Goal: Information Seeking & Learning: Learn about a topic

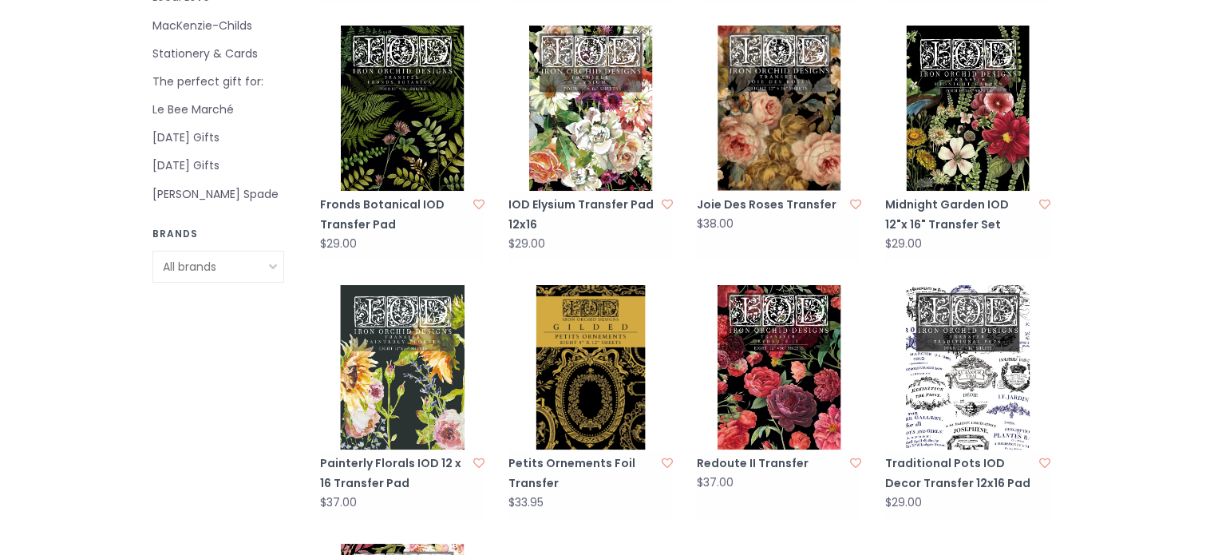
scroll to position [878, 0]
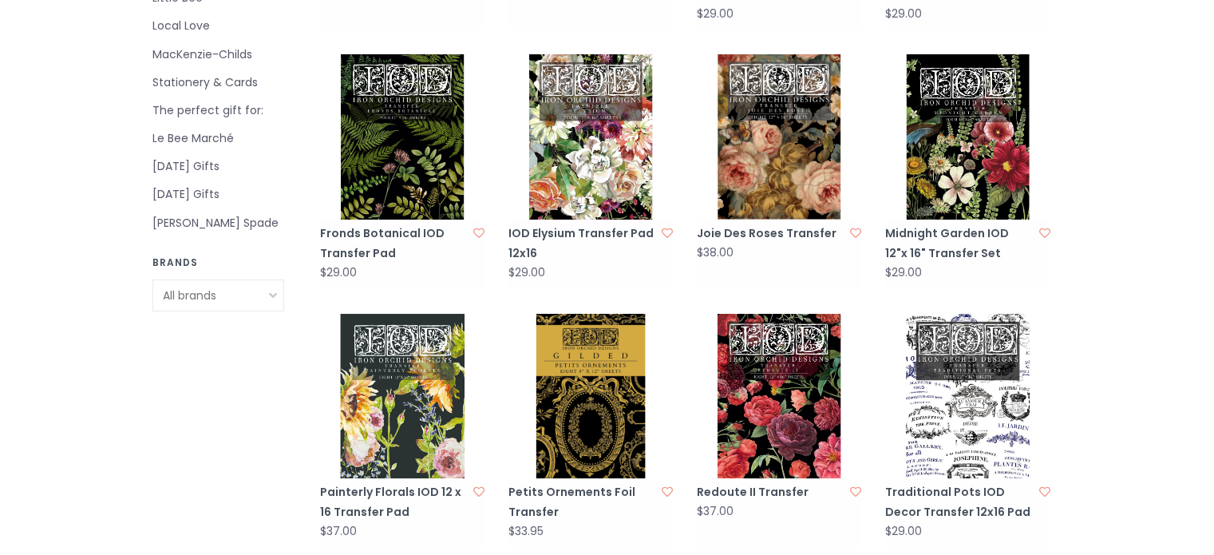
click at [1020, 157] on img at bounding box center [967, 136] width 164 height 164
click at [567, 133] on img at bounding box center [590, 136] width 164 height 164
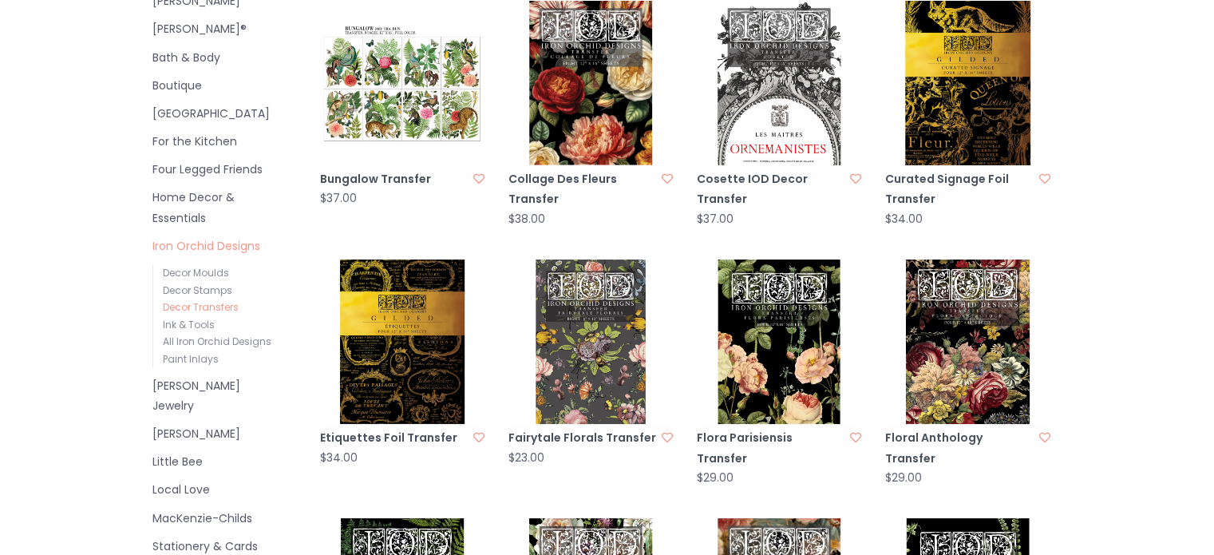
scroll to position [319, 0]
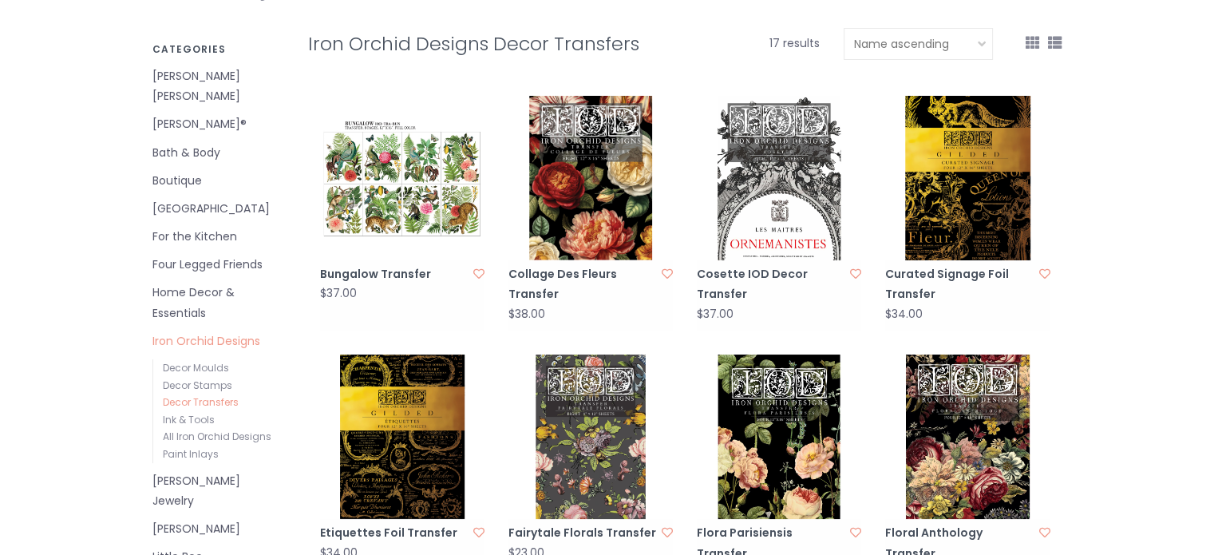
click at [580, 176] on img at bounding box center [590, 178] width 164 height 164
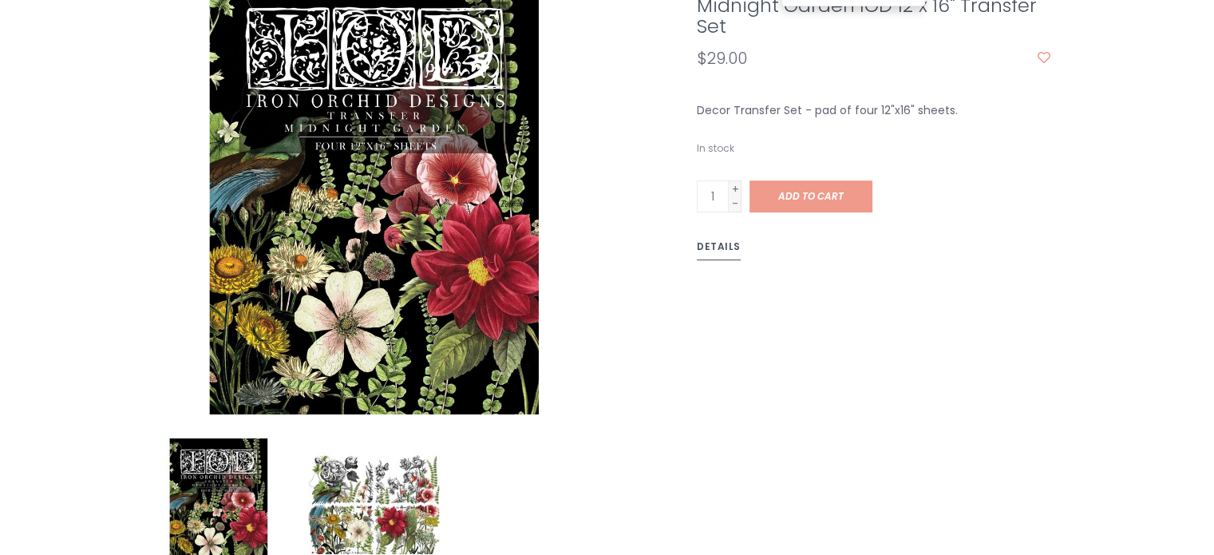
scroll to position [399, 0]
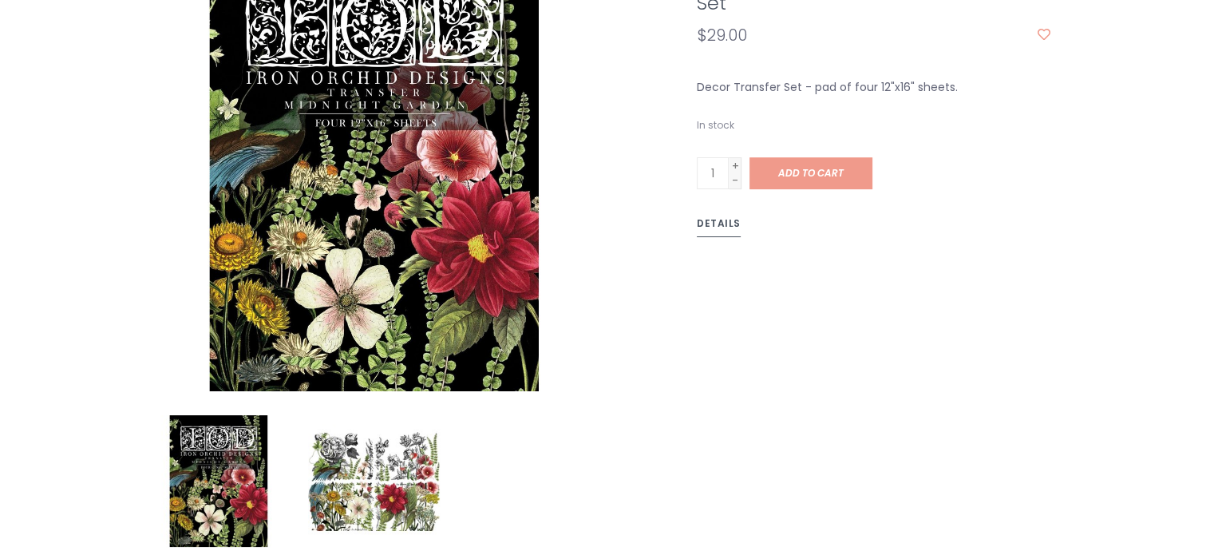
click at [351, 436] on img at bounding box center [374, 481] width 132 height 132
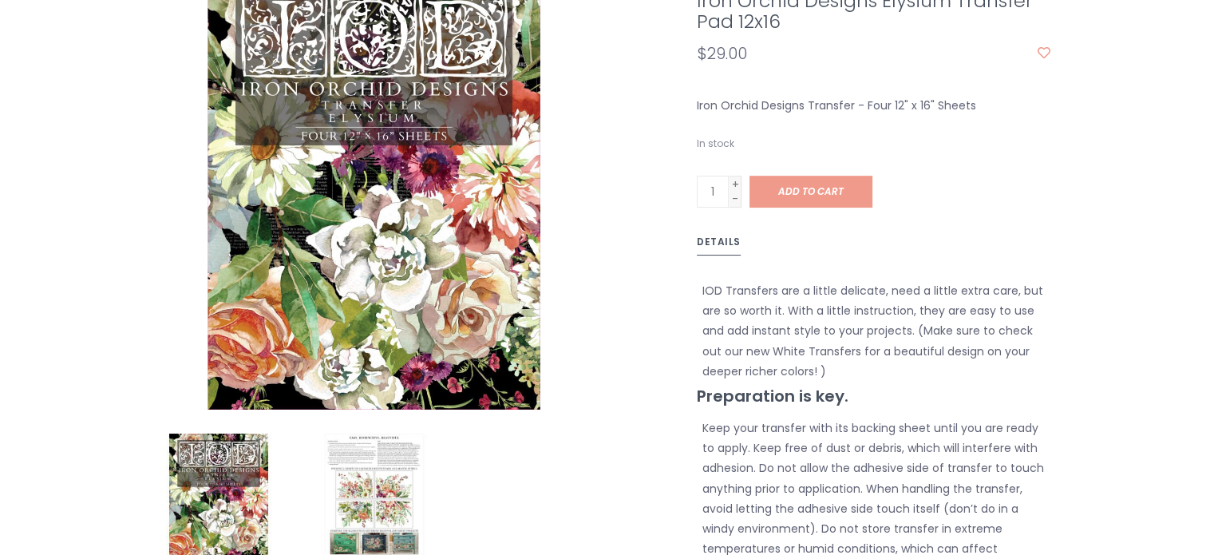
scroll to position [399, 0]
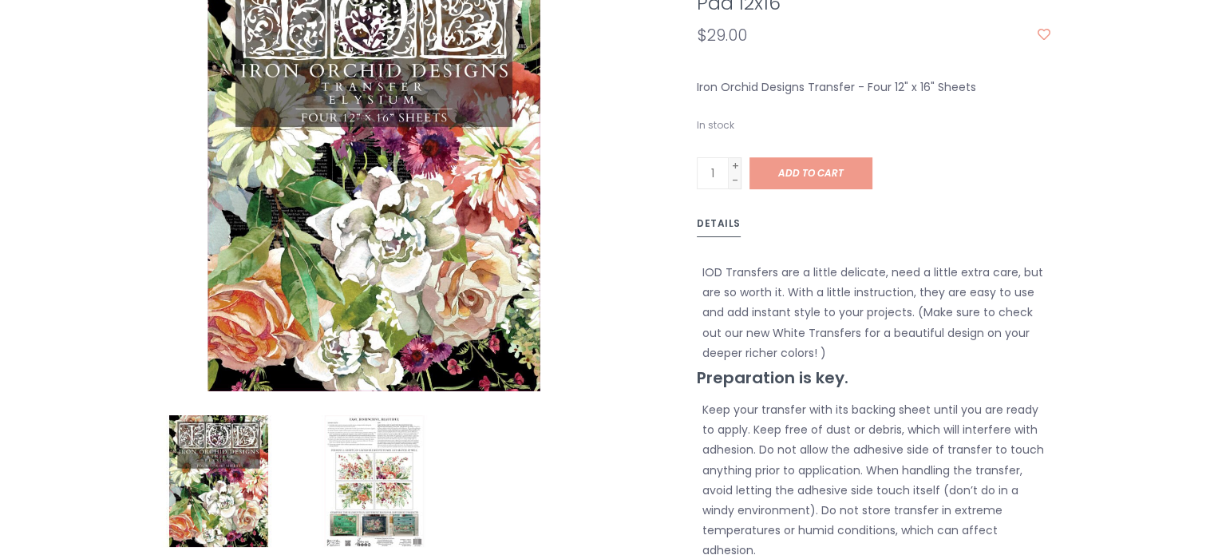
click at [402, 423] on img at bounding box center [374, 481] width 132 height 132
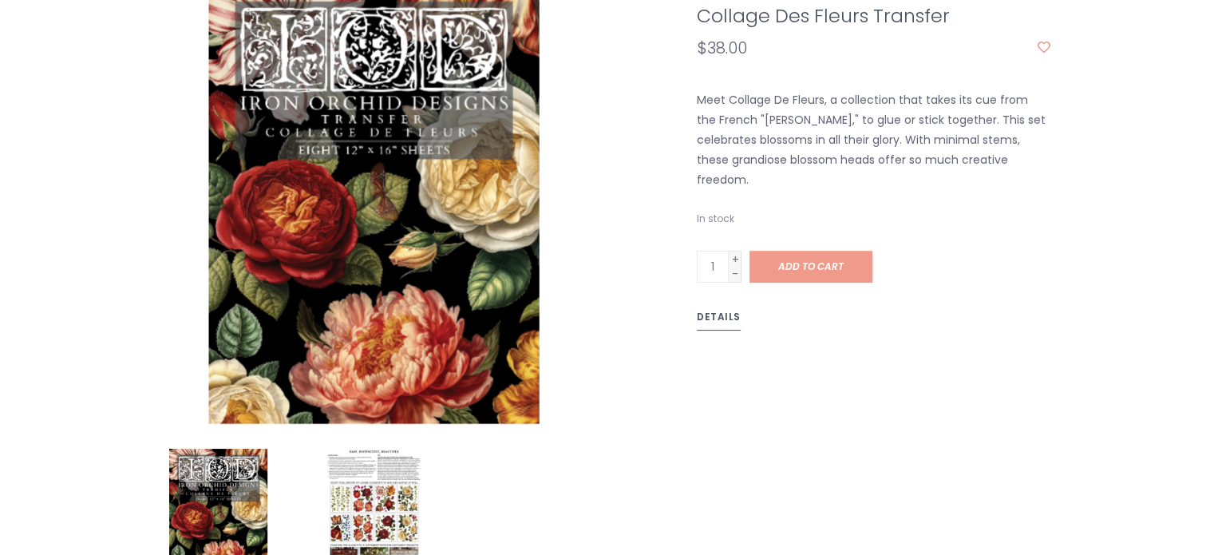
scroll to position [559, 0]
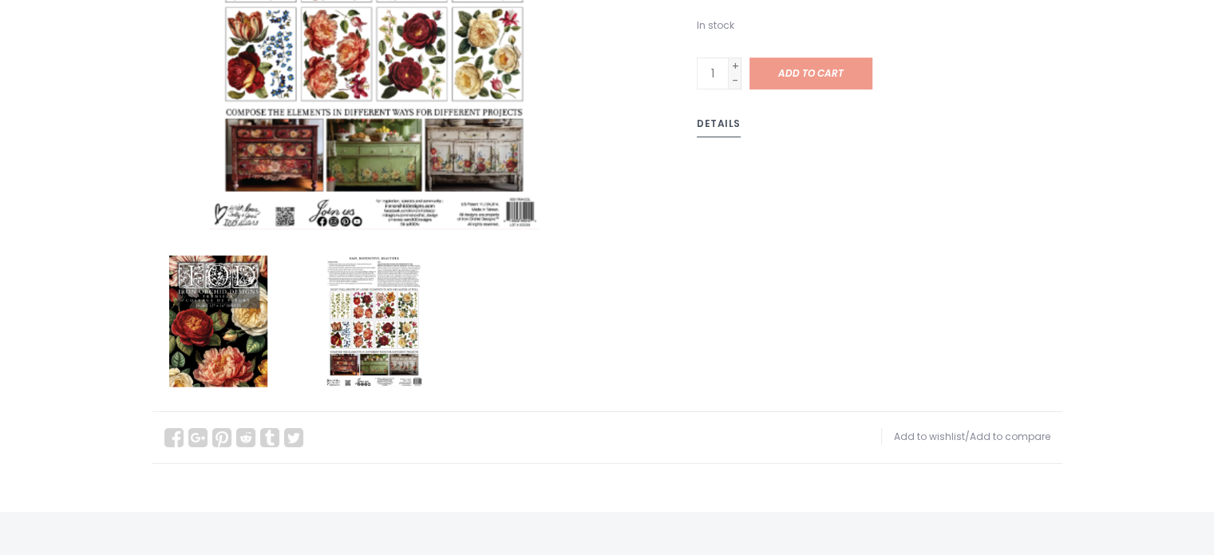
click at [353, 311] on img at bounding box center [374, 321] width 132 height 132
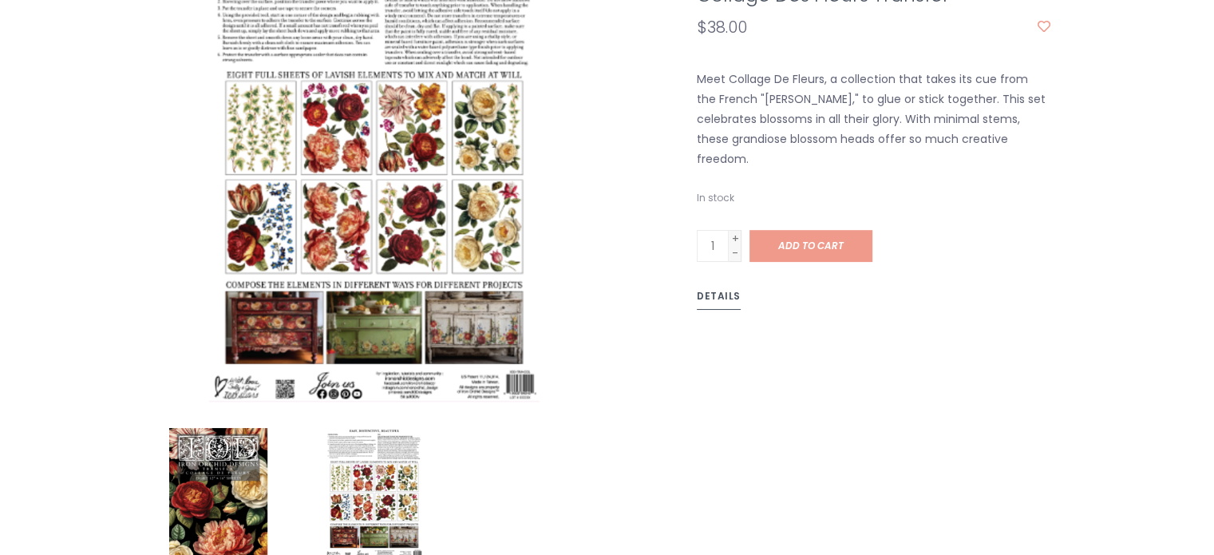
scroll to position [479, 0]
